Goal: Task Accomplishment & Management: Use online tool/utility

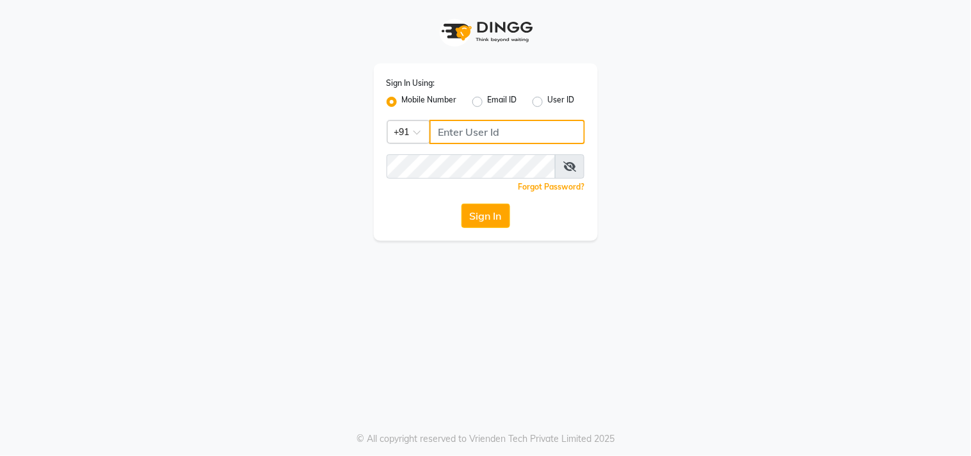
type input "9619367097"
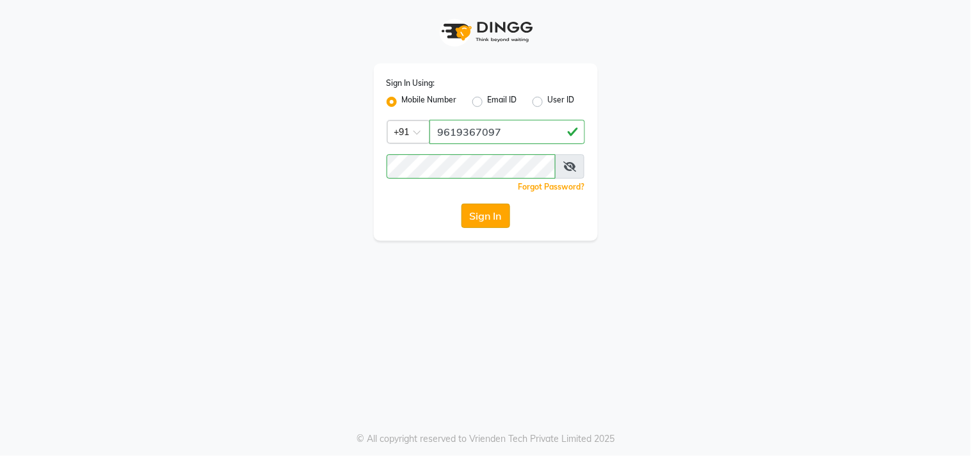
drag, startPoint x: 0, startPoint y: 0, endPoint x: 486, endPoint y: 219, distance: 533.6
click at [486, 219] on button "Sign In" at bounding box center [485, 215] width 49 height 24
click at [486, 219] on div "Sign In" at bounding box center [486, 215] width 198 height 24
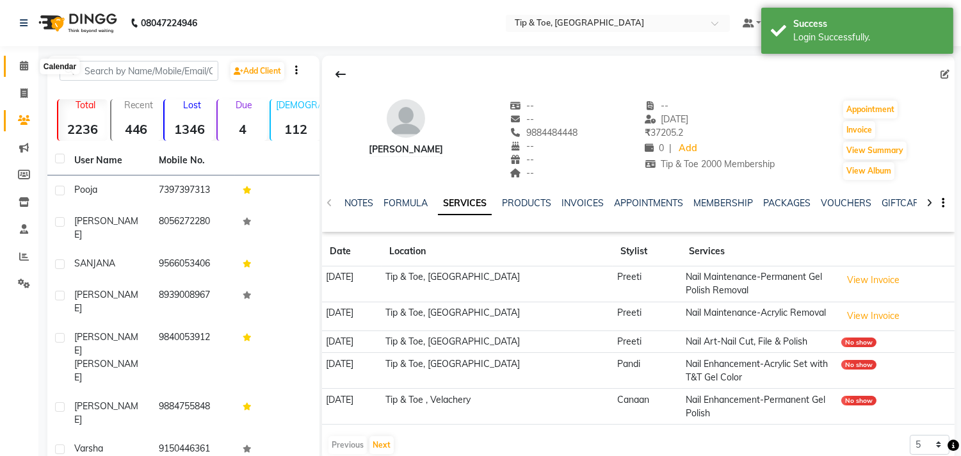
click at [23, 66] on icon at bounding box center [24, 66] width 8 height 10
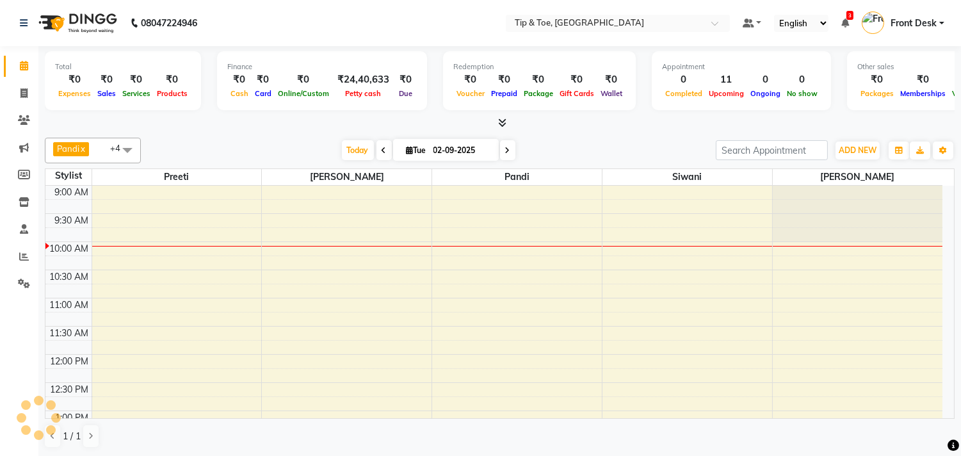
scroll to position [203, 0]
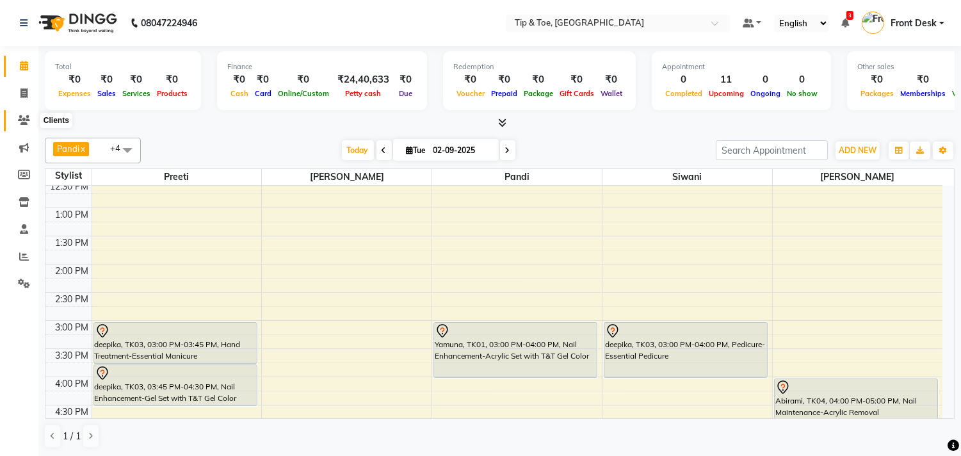
click at [27, 120] on icon at bounding box center [24, 120] width 12 height 10
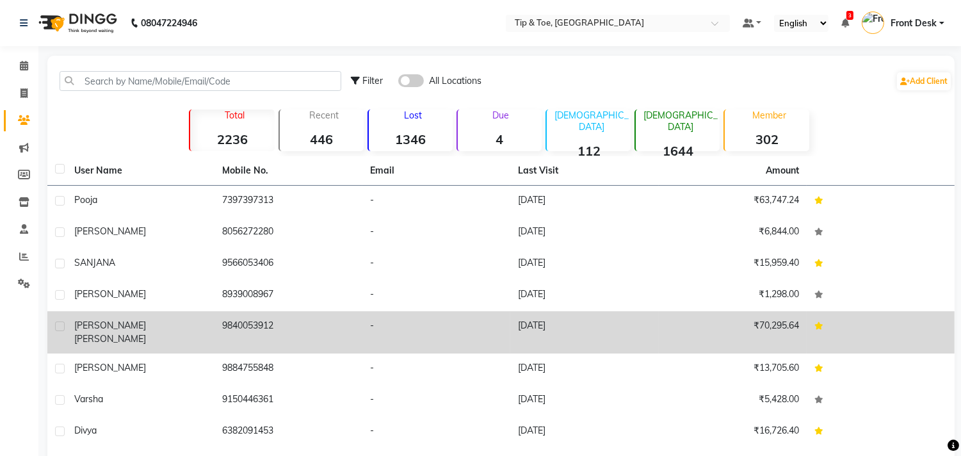
click at [207, 323] on td "[PERSON_NAME]" at bounding box center [141, 332] width 148 height 42
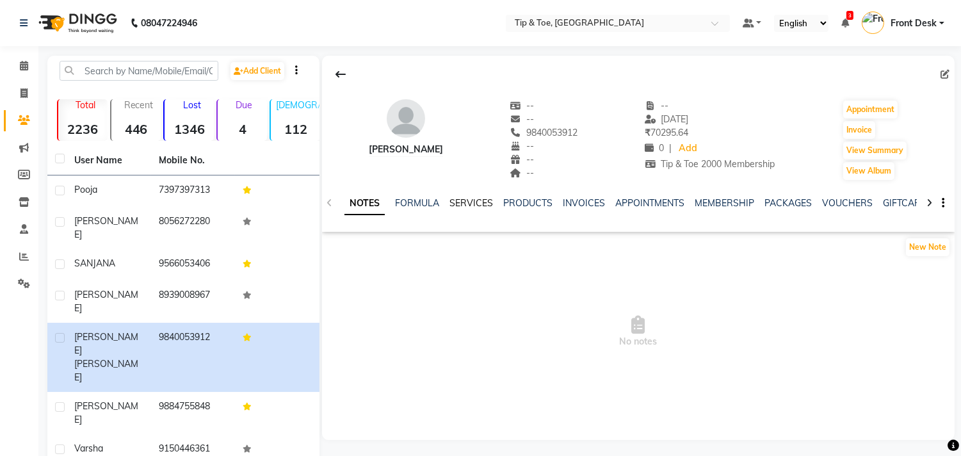
click at [466, 205] on link "SERVICES" at bounding box center [471, 203] width 44 height 12
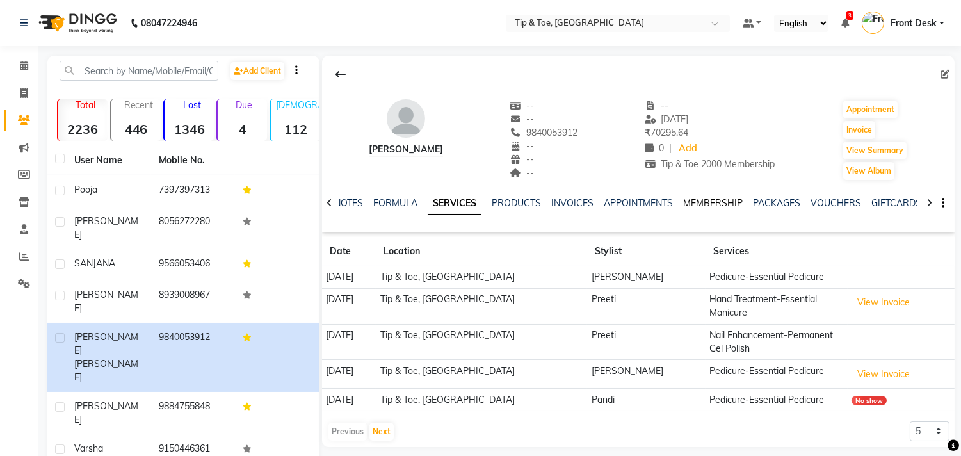
click at [710, 205] on link "MEMBERSHIP" at bounding box center [713, 203] width 60 height 12
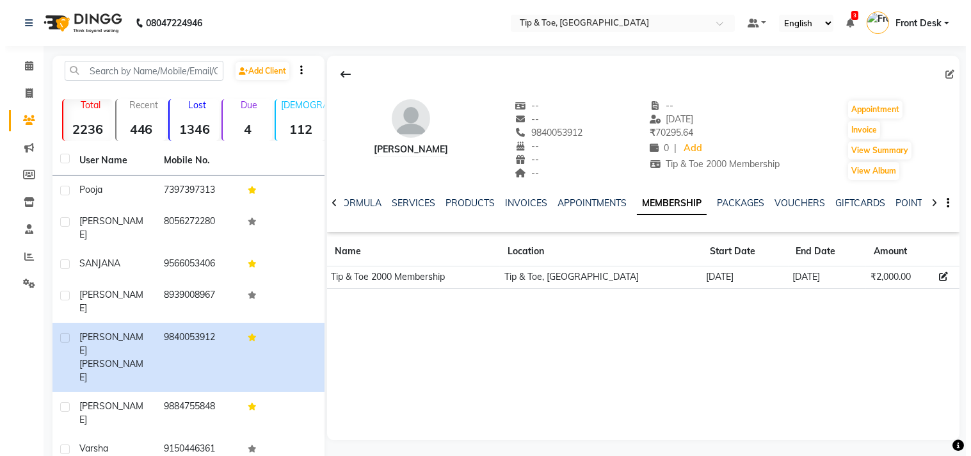
scroll to position [99, 0]
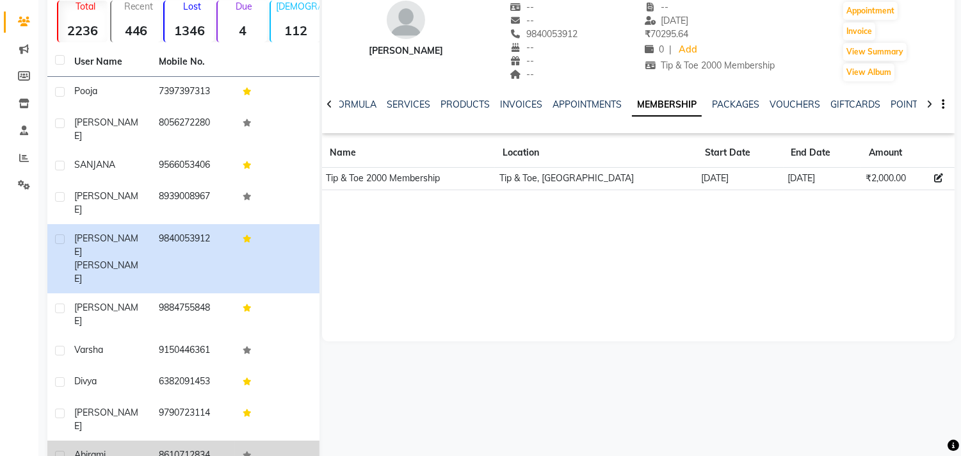
click at [180, 440] on td "8610712834" at bounding box center [193, 455] width 84 height 31
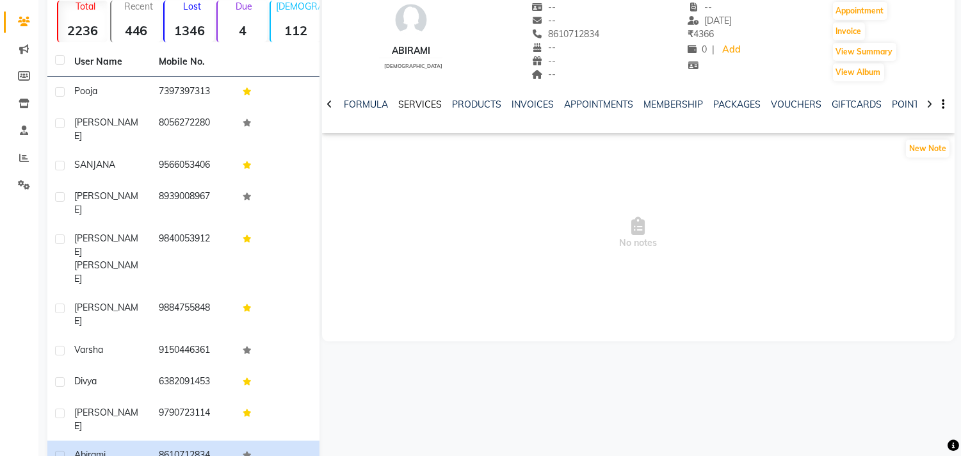
click at [424, 102] on link "SERVICES" at bounding box center [420, 105] width 44 height 12
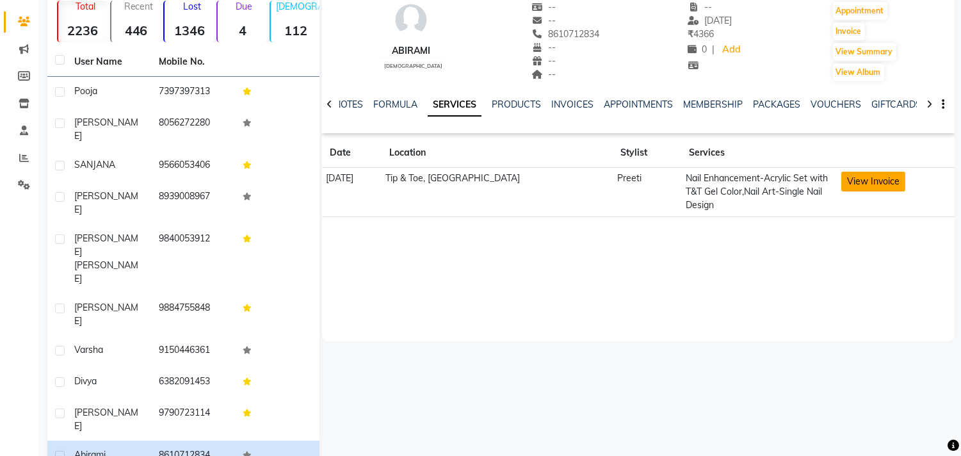
click at [881, 181] on button "View Invoice" at bounding box center [873, 182] width 64 height 20
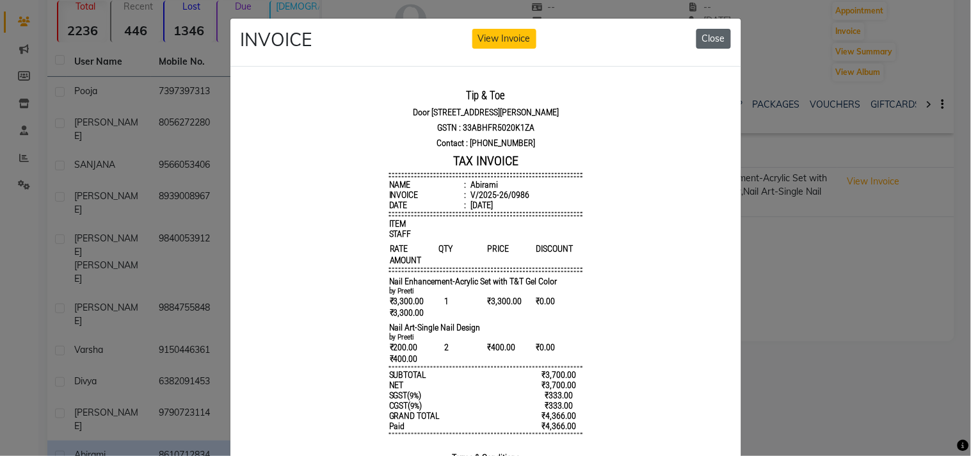
click at [707, 38] on button "Close" at bounding box center [713, 39] width 35 height 20
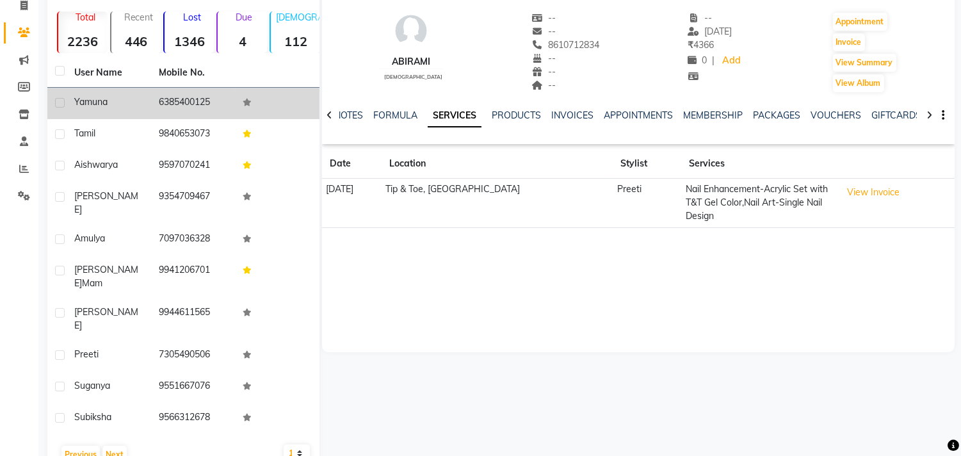
click at [173, 99] on td "6385400125" at bounding box center [193, 103] width 84 height 31
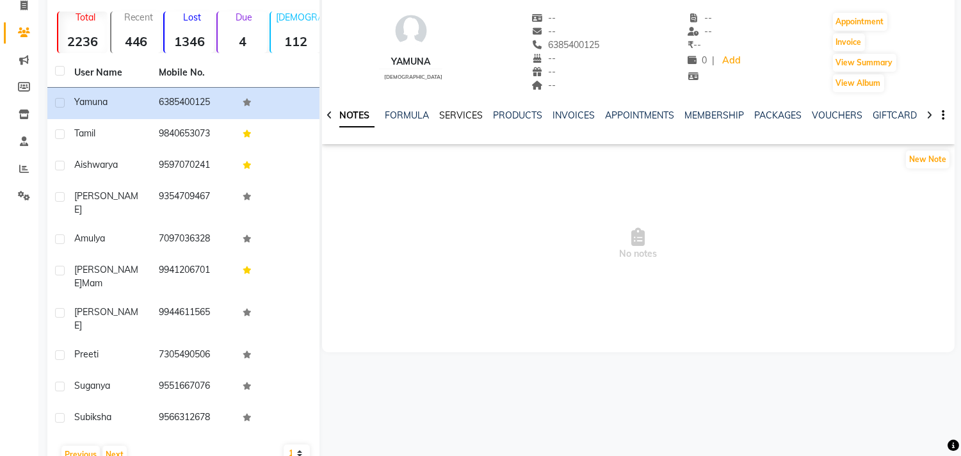
click at [458, 111] on link "SERVICES" at bounding box center [461, 115] width 44 height 12
click at [22, 4] on icon at bounding box center [23, 6] width 7 height 10
select select "service"
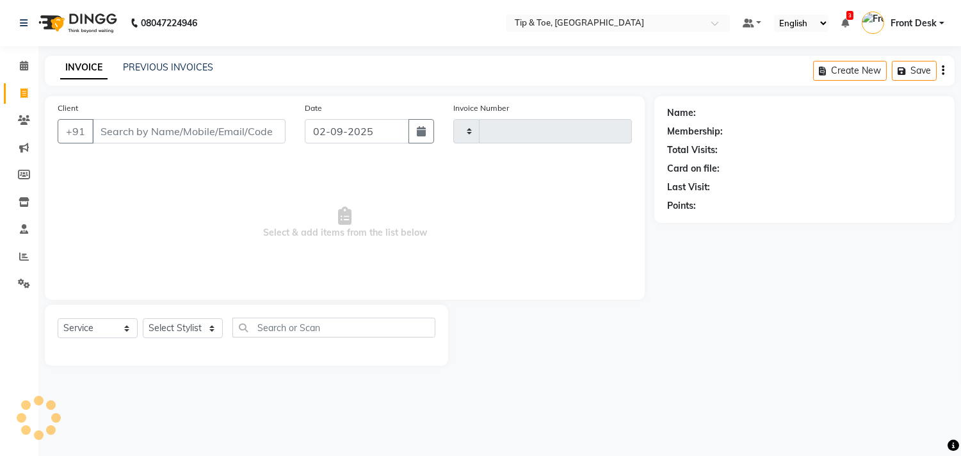
type input "1118"
select select "5770"
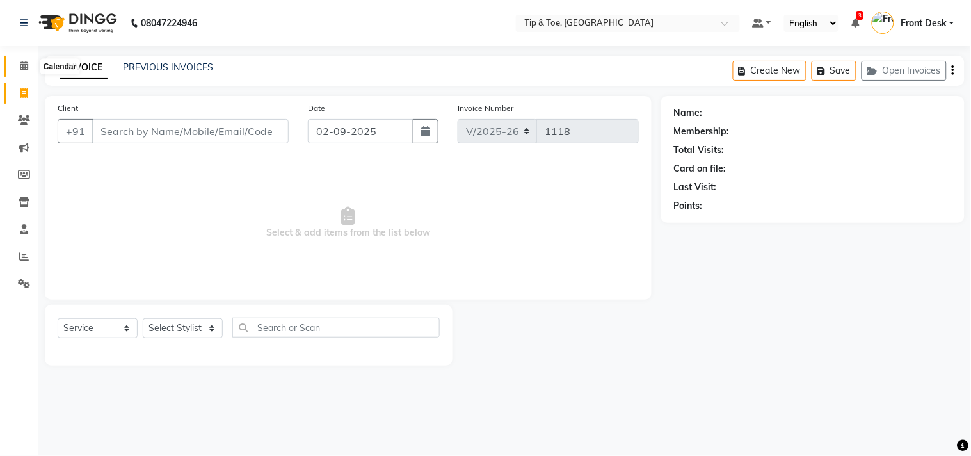
click at [22, 62] on icon at bounding box center [24, 66] width 8 height 10
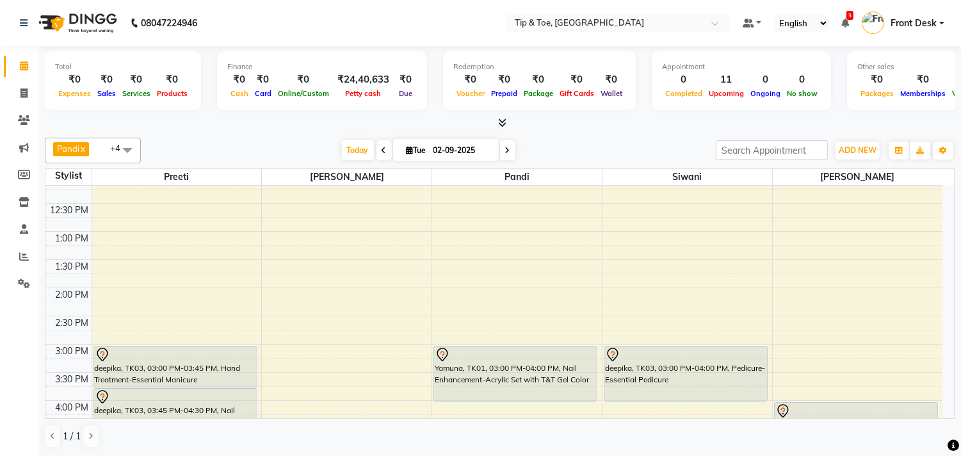
scroll to position [152, 0]
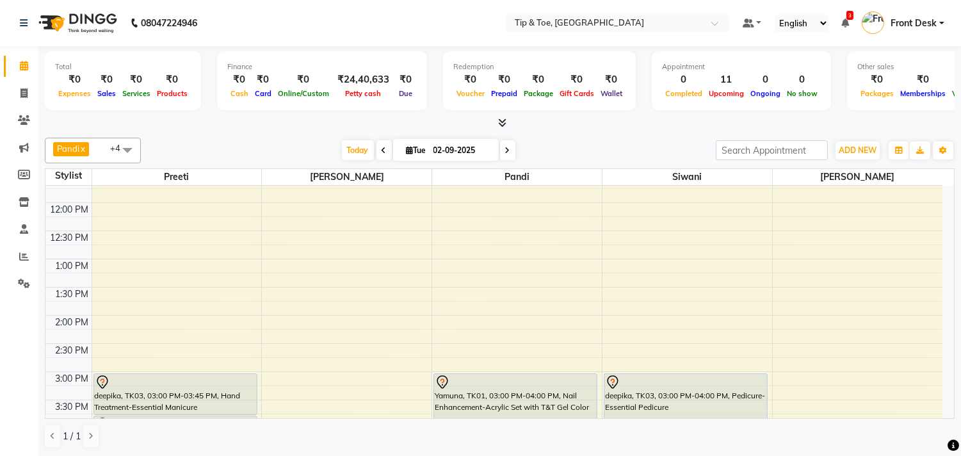
click at [505, 150] on icon at bounding box center [507, 151] width 5 height 8
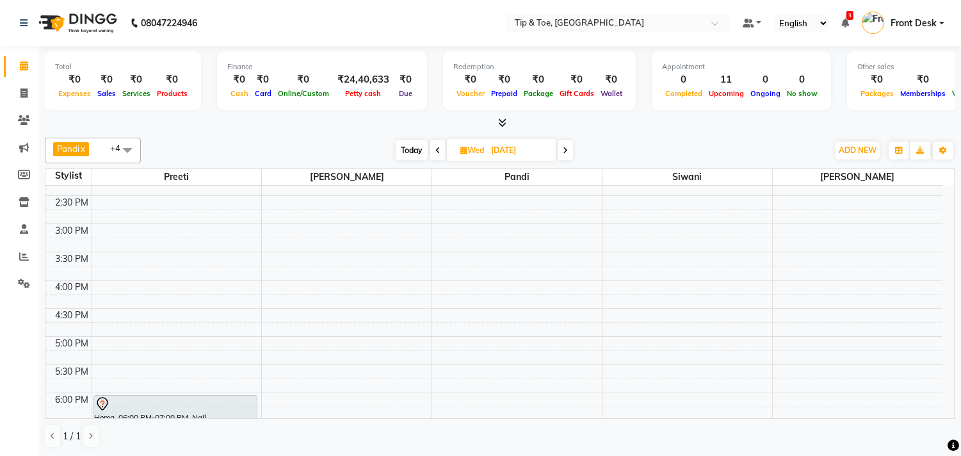
scroll to position [463, 0]
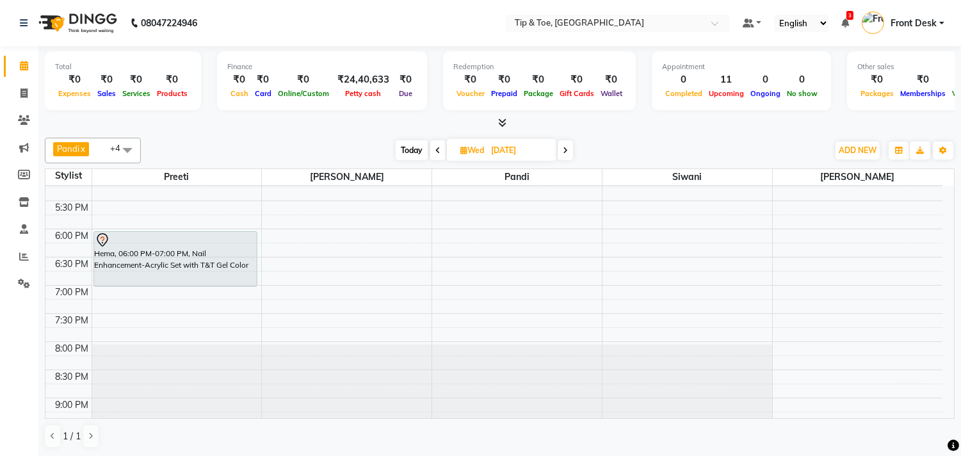
click at [566, 147] on icon at bounding box center [565, 151] width 5 height 8
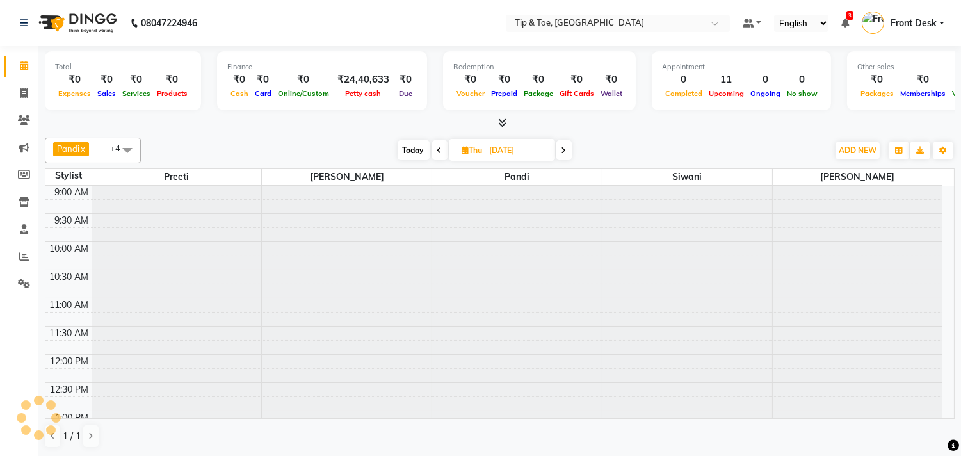
scroll to position [56, 0]
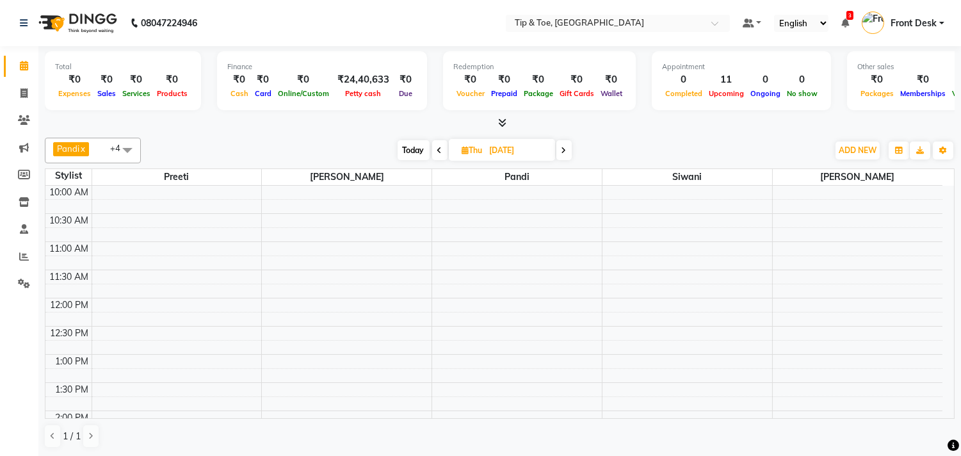
click at [566, 147] on icon at bounding box center [563, 151] width 5 height 8
type input "[DATE]"
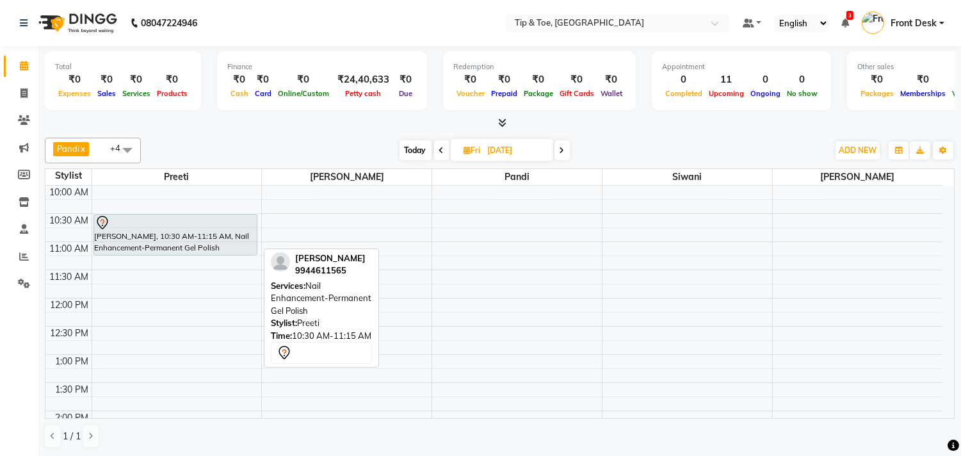
click at [124, 237] on div "[PERSON_NAME], 10:30 AM-11:15 AM, Nail Enhancement-Permanent Gel Polish" at bounding box center [175, 234] width 163 height 40
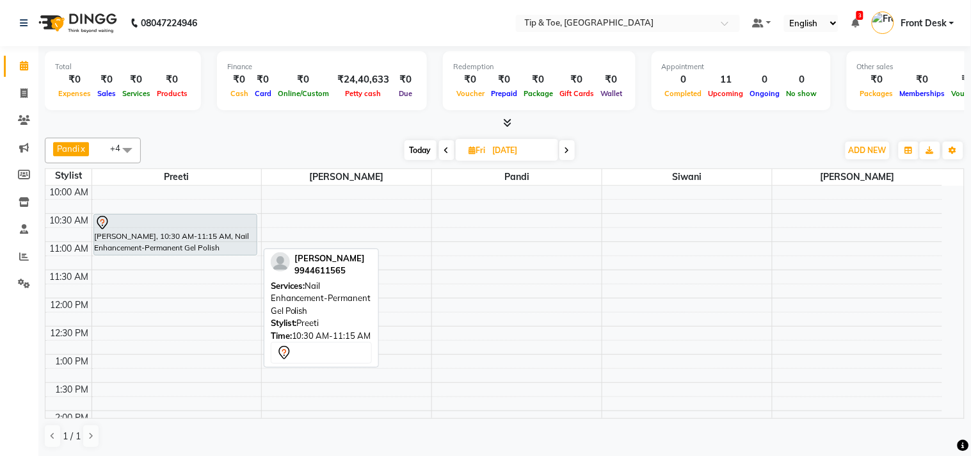
select select "7"
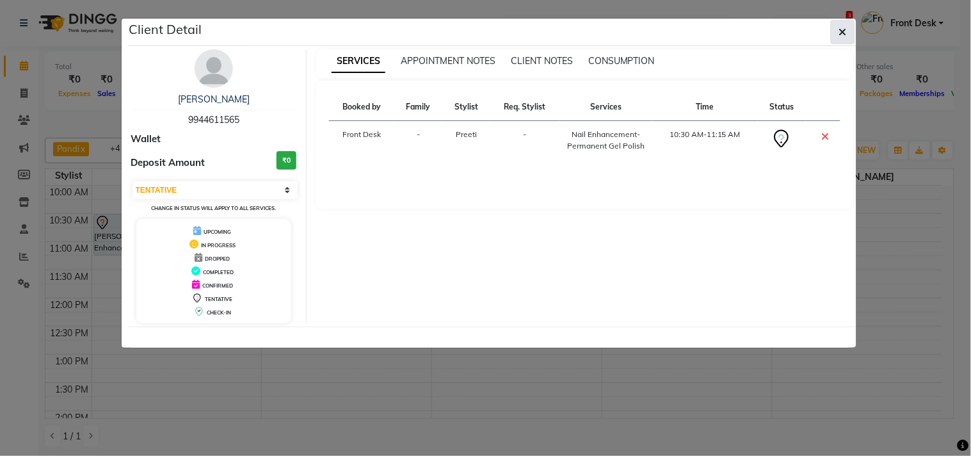
click at [843, 28] on icon "button" at bounding box center [843, 32] width 8 height 10
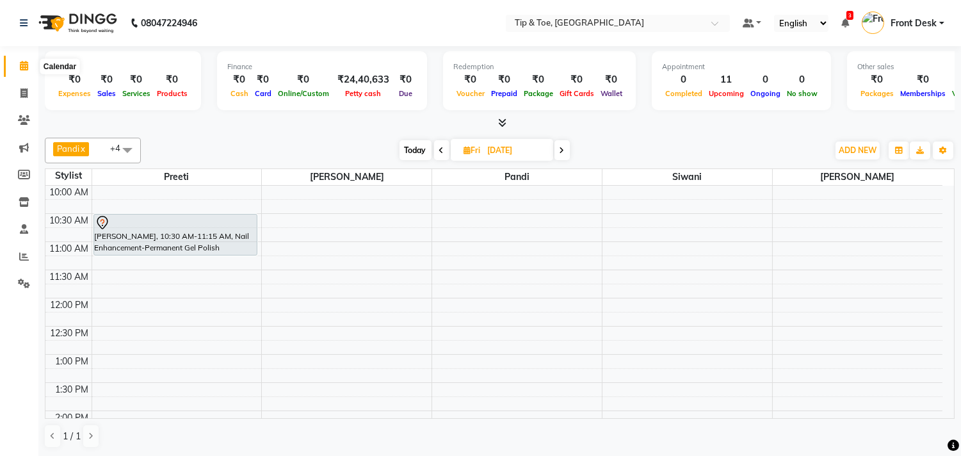
click at [22, 70] on icon at bounding box center [24, 66] width 8 height 10
click at [562, 152] on icon at bounding box center [561, 151] width 5 height 8
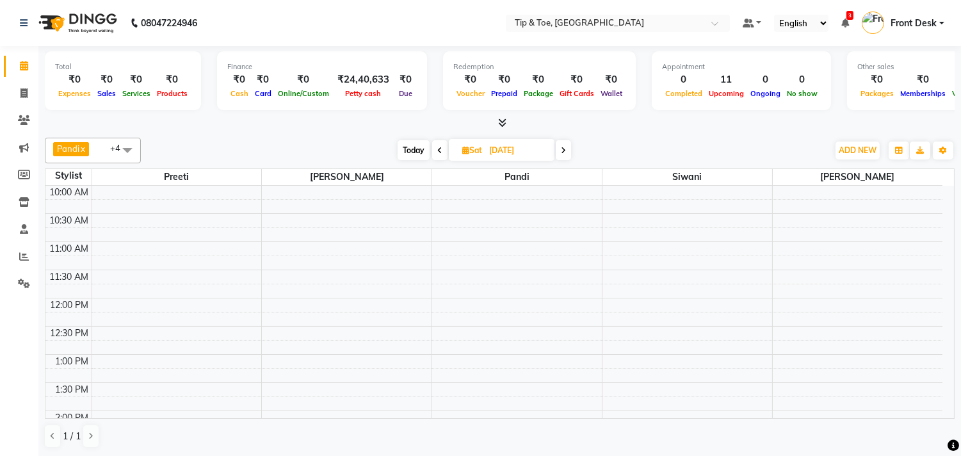
click at [438, 148] on icon at bounding box center [439, 151] width 5 height 8
click at [439, 148] on icon at bounding box center [441, 151] width 5 height 8
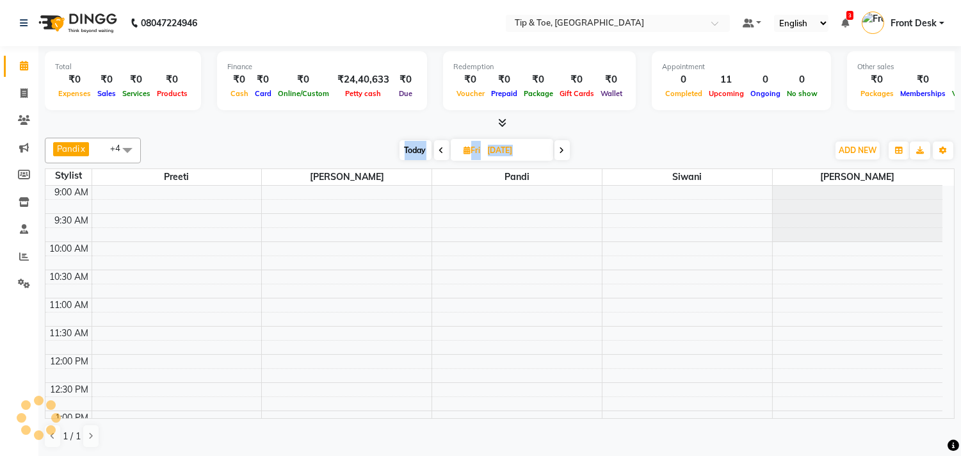
click at [439, 148] on icon at bounding box center [441, 151] width 5 height 8
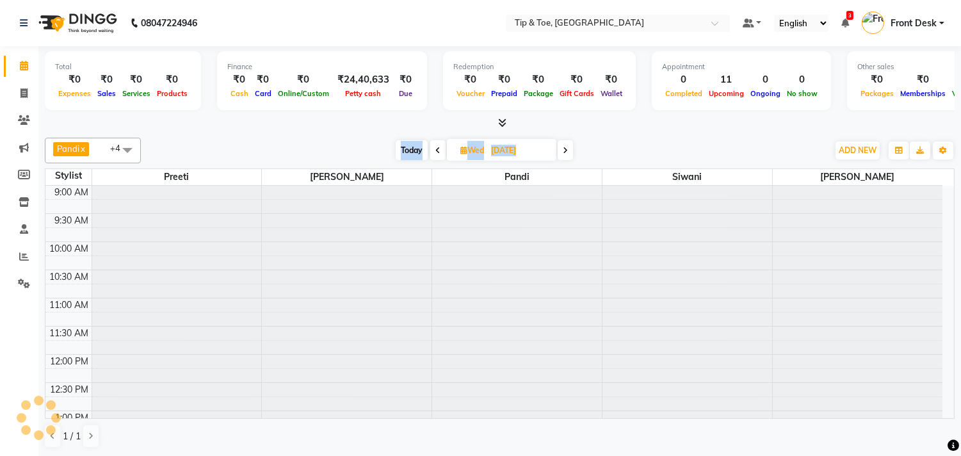
click at [438, 148] on icon at bounding box center [437, 151] width 5 height 8
type input "02-09-2025"
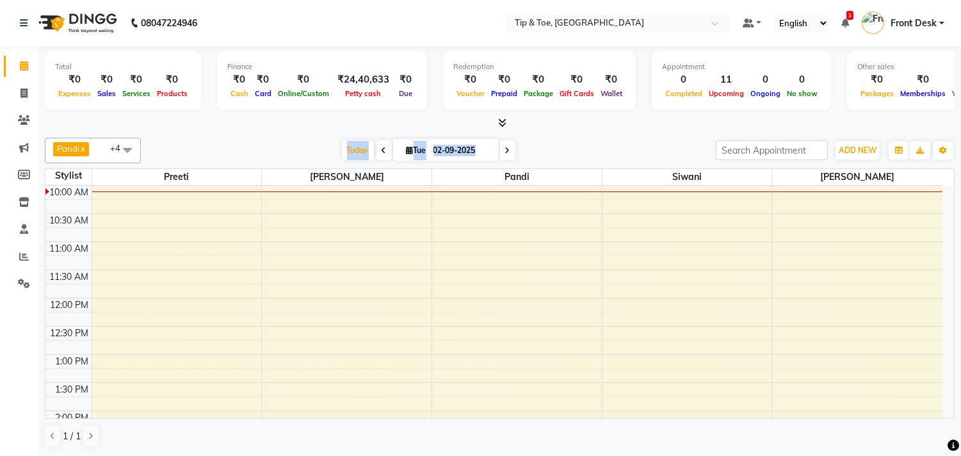
scroll to position [260, 0]
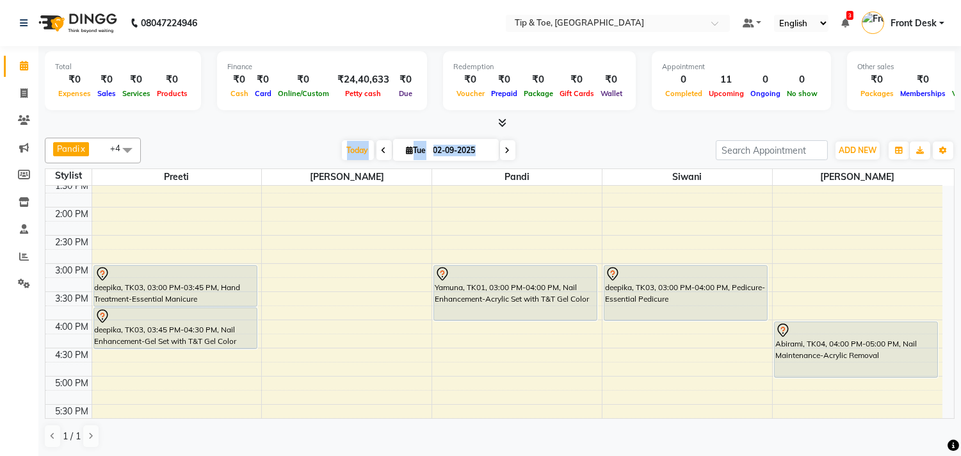
click at [484, 154] on input "02-09-2025" at bounding box center [461, 150] width 64 height 19
select select "9"
select select "2025"
